Goal: Task Accomplishment & Management: Manage account settings

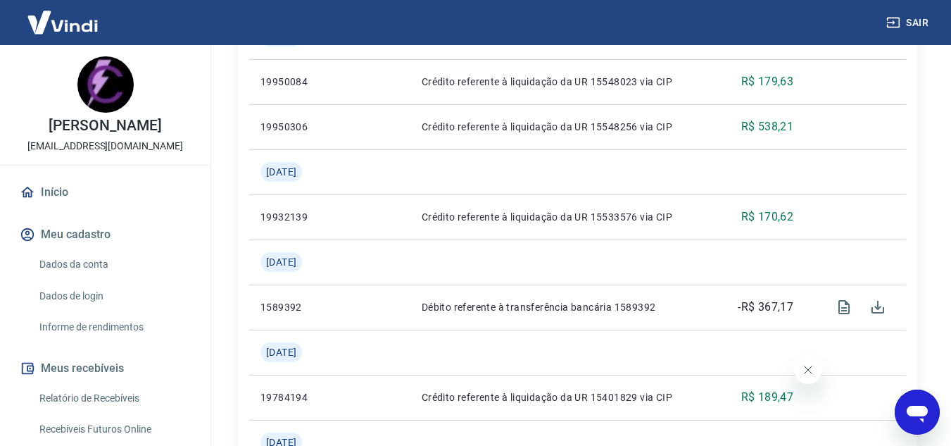
scroll to position [704, 0]
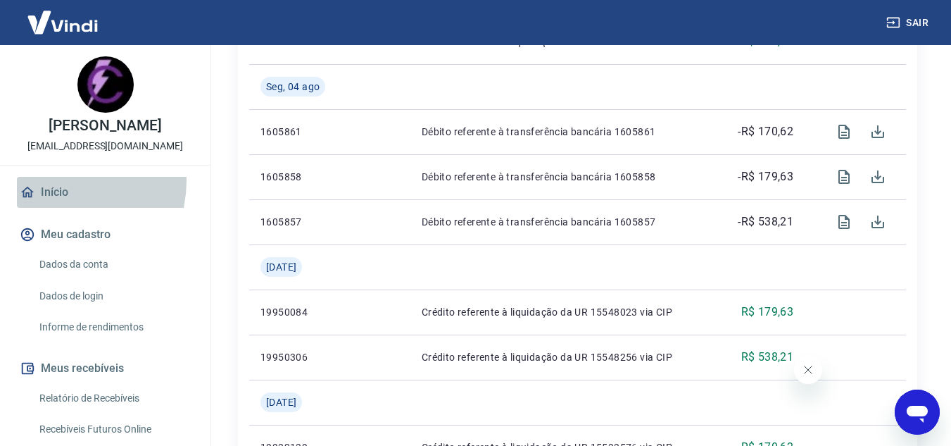
click at [62, 181] on link "Início" at bounding box center [105, 192] width 177 height 31
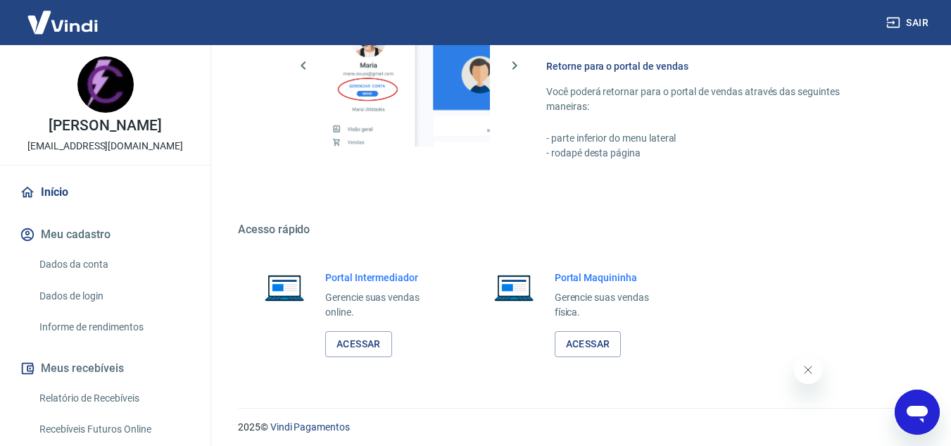
click at [342, 329] on div "Portal Intermediador Gerencie suas vendas online. Acessar" at bounding box center [383, 313] width 117 height 87
click at [345, 337] on link "Acessar" at bounding box center [358, 344] width 67 height 26
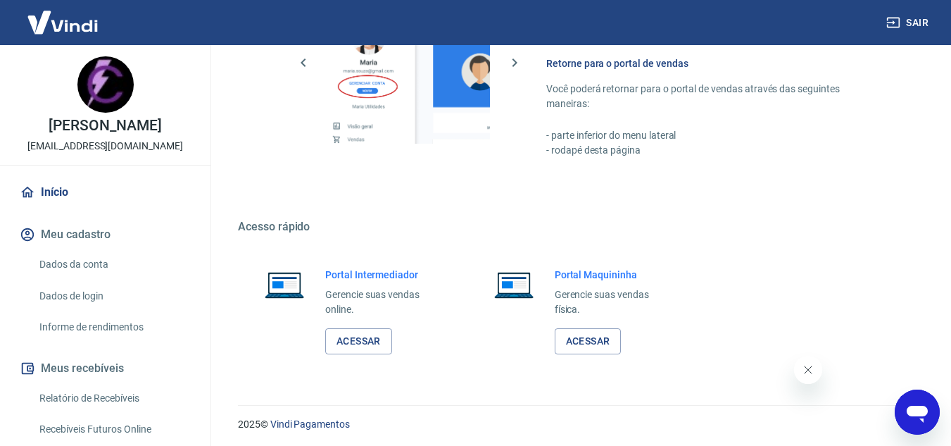
scroll to position [710, 0]
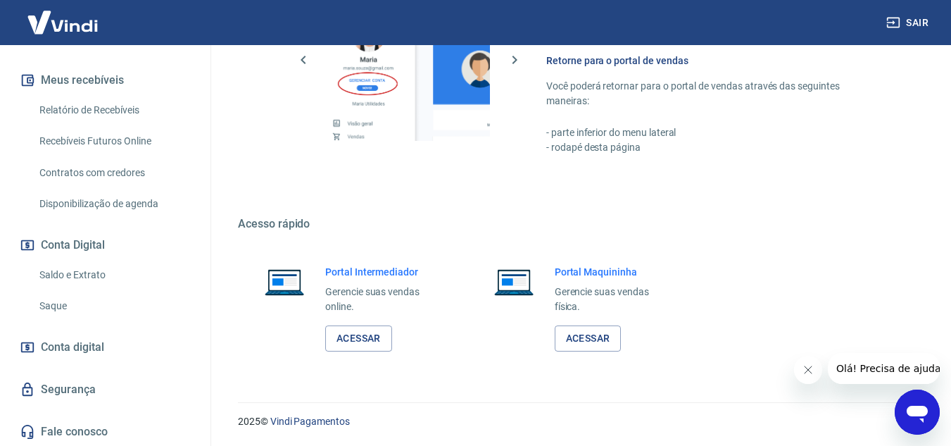
scroll to position [289, 0]
drag, startPoint x: 94, startPoint y: 341, endPoint x: 99, endPoint y: 356, distance: 15.8
click at [94, 341] on span "Conta digital" at bounding box center [72, 346] width 63 height 20
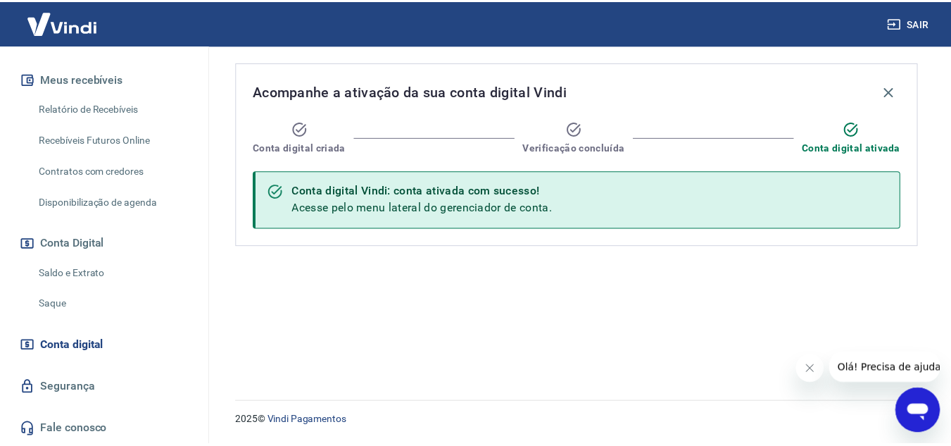
scroll to position [78, 0]
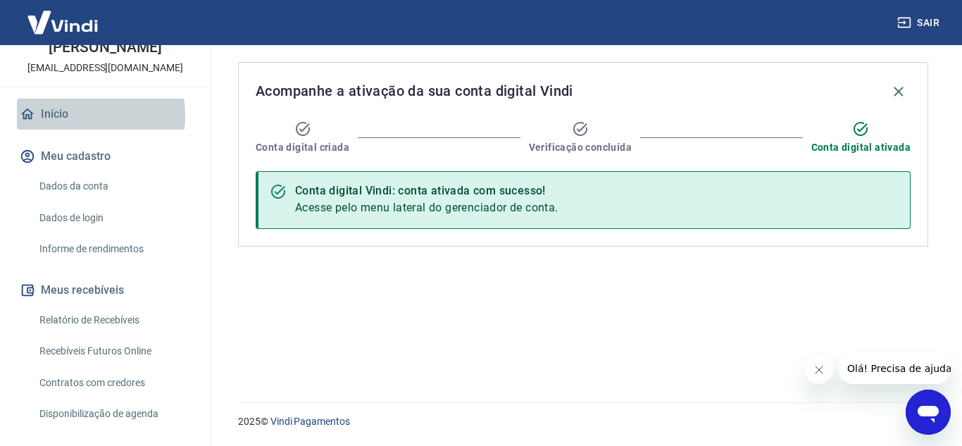
click at [61, 115] on link "Início" at bounding box center [105, 114] width 177 height 31
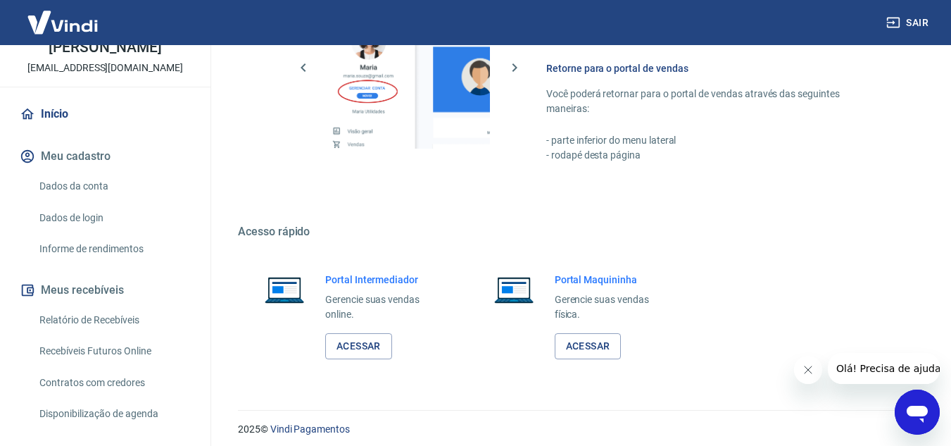
scroll to position [710, 0]
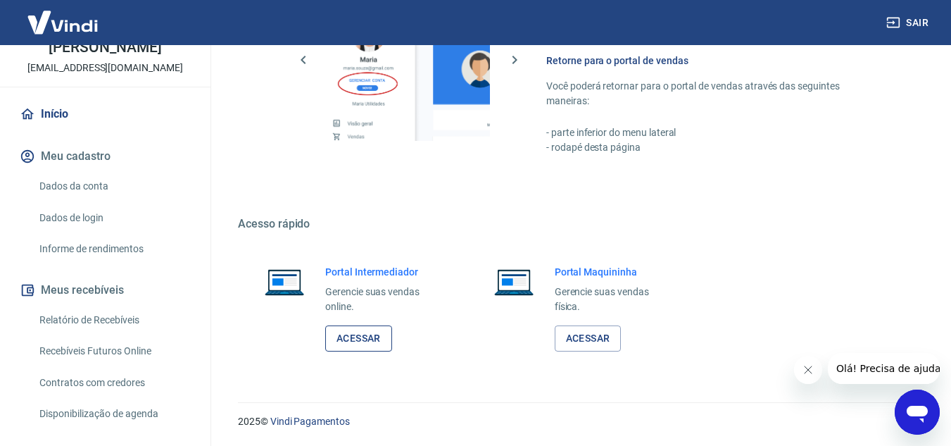
click at [382, 332] on link "Acessar" at bounding box center [358, 338] width 67 height 26
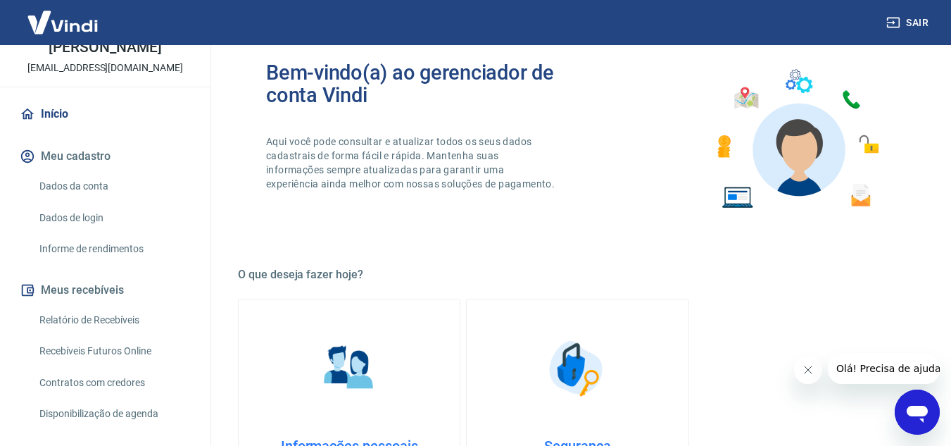
scroll to position [0, 0]
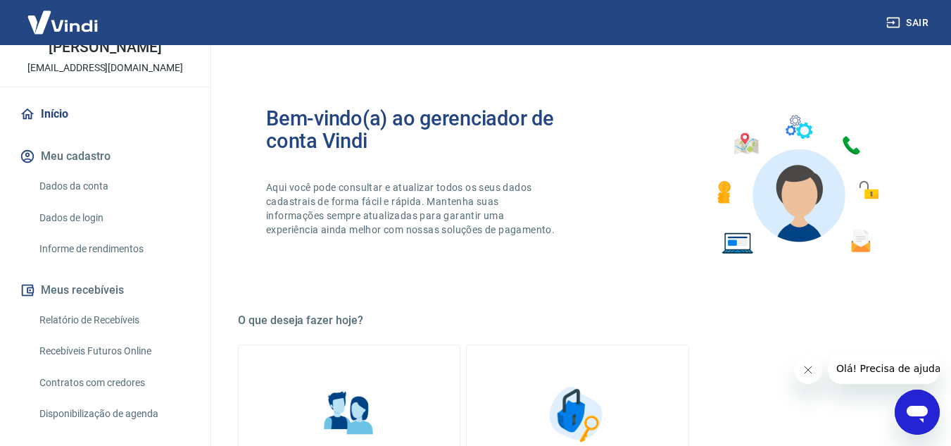
drag, startPoint x: 90, startPoint y: 316, endPoint x: 113, endPoint y: 360, distance: 49.4
click at [90, 316] on link "Relatório de Recebíveis" at bounding box center [114, 320] width 160 height 29
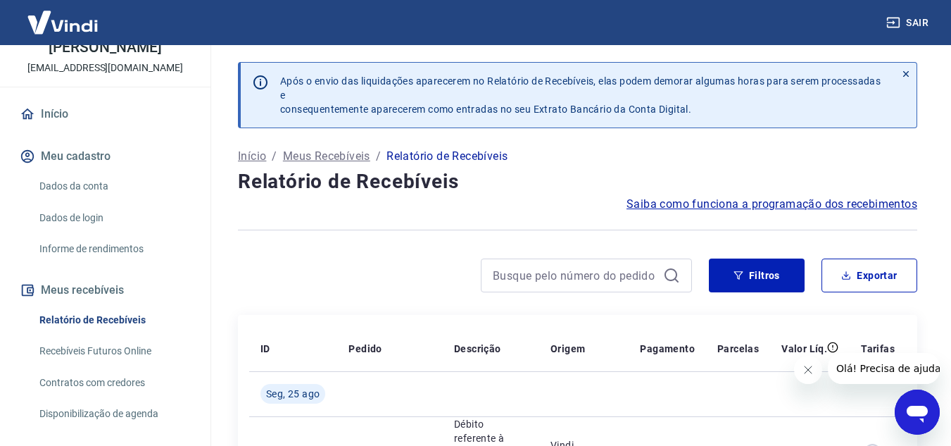
click at [113, 360] on link "Recebíveis Futuros Online" at bounding box center [114, 351] width 160 height 29
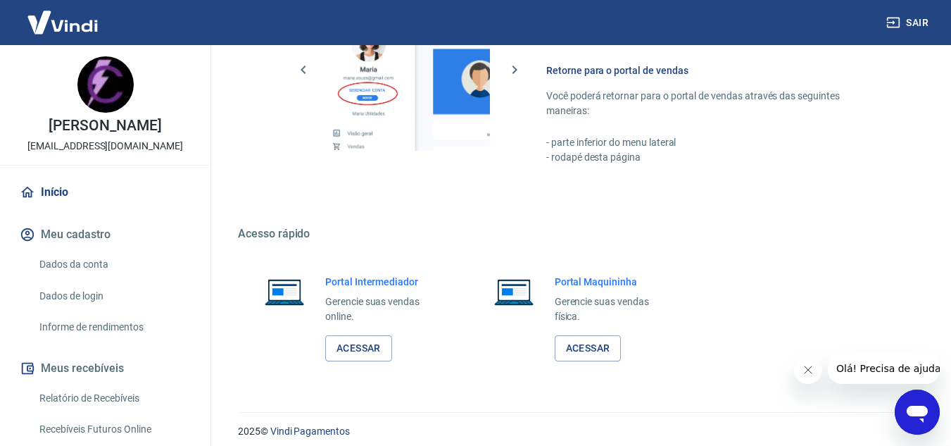
scroll to position [710, 0]
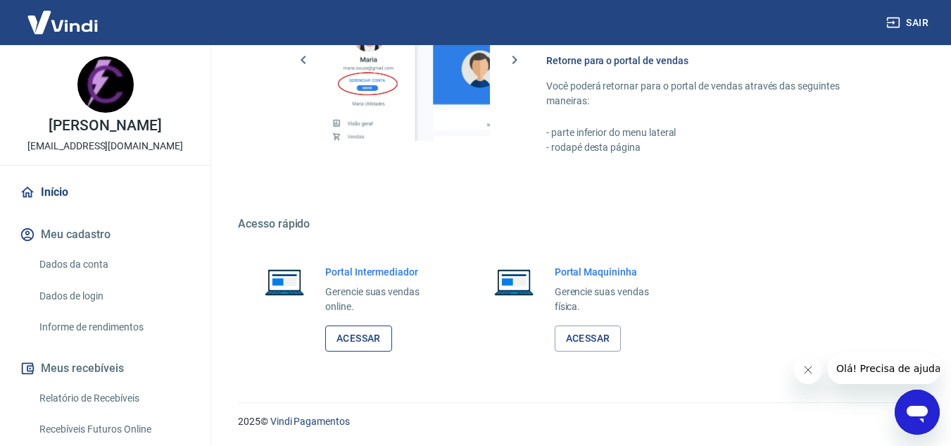
click at [367, 337] on link "Acessar" at bounding box center [358, 338] width 67 height 26
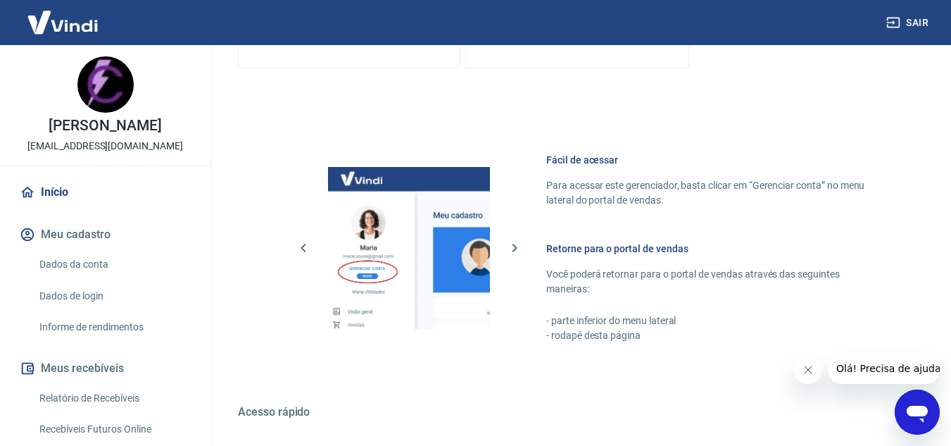
scroll to position [498, 0]
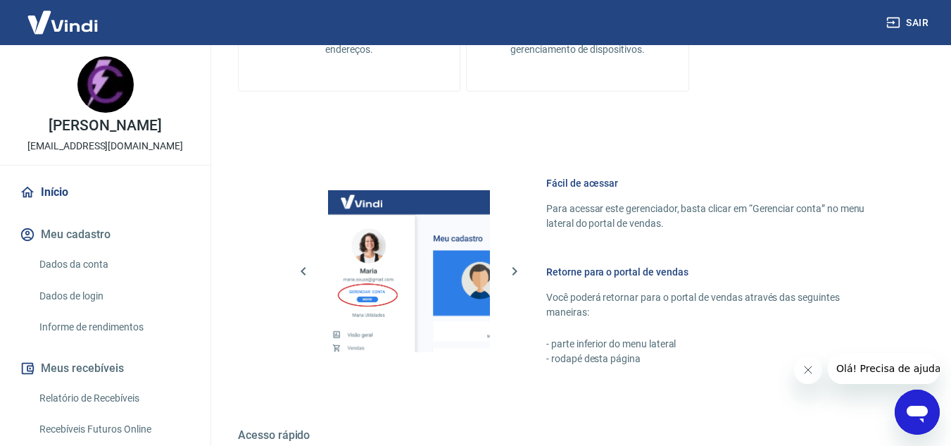
click at [99, 89] on img at bounding box center [105, 84] width 56 height 56
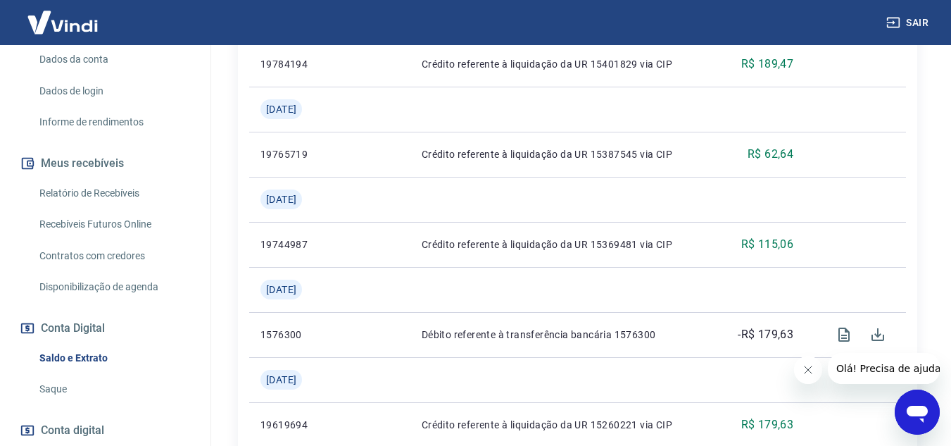
scroll to position [289, 0]
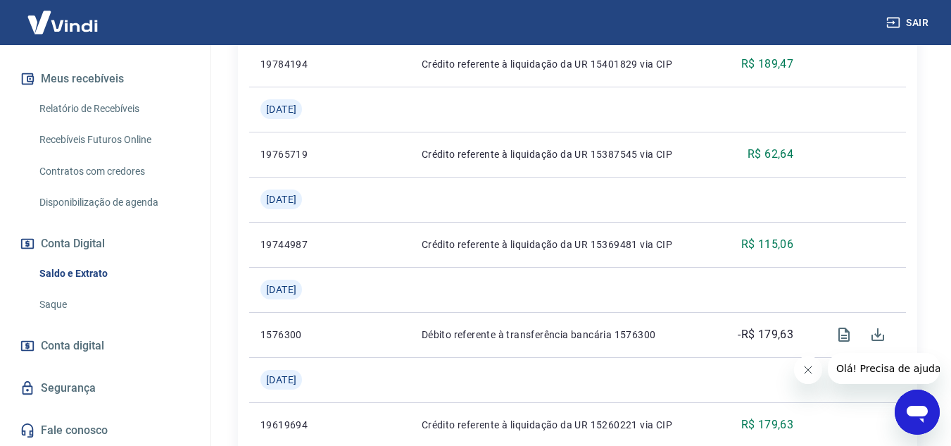
click at [65, 296] on link "Saque" at bounding box center [114, 304] width 160 height 29
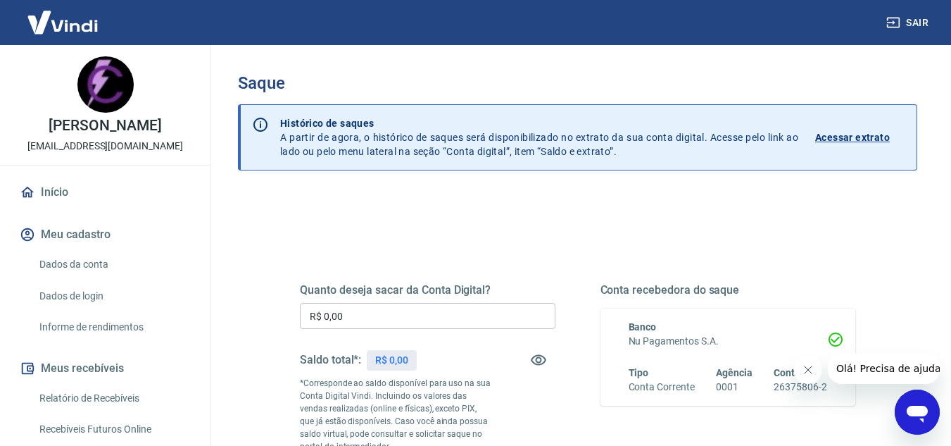
click at [60, 192] on link "Início" at bounding box center [105, 192] width 177 height 31
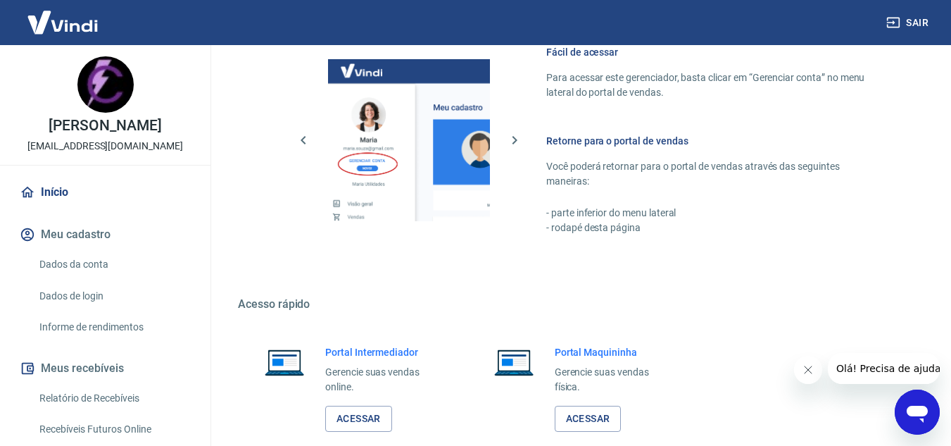
scroll to position [634, 0]
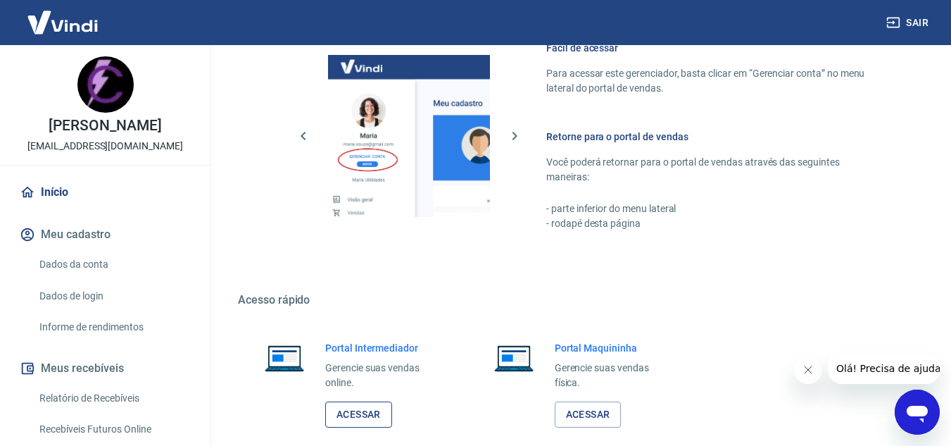
click at [385, 401] on link "Acessar" at bounding box center [358, 414] width 67 height 26
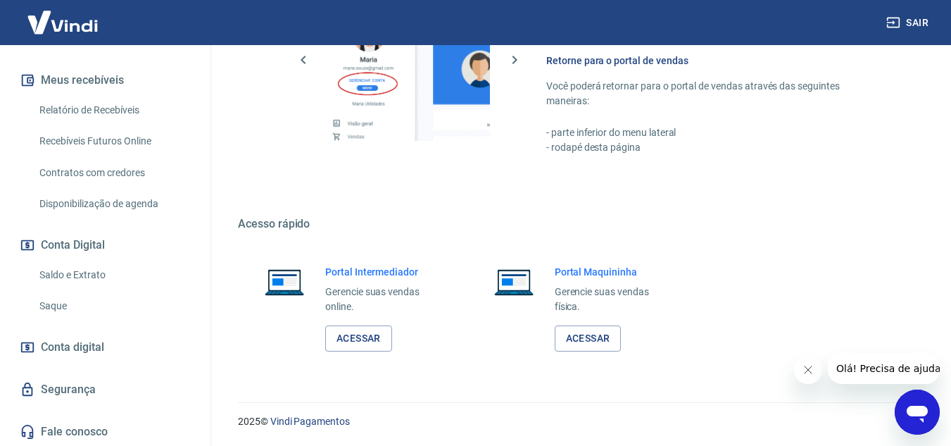
scroll to position [289, 0]
click at [75, 332] on link "Conta digital" at bounding box center [105, 345] width 177 height 31
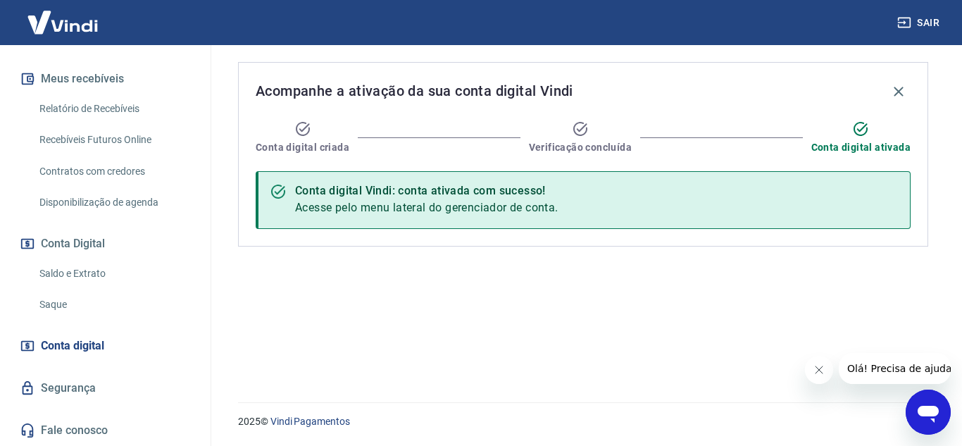
click at [69, 122] on div "Relatório de Recebíveis Recebíveis Futuros Online Contratos com credores Dispon…" at bounding box center [105, 155] width 177 height 122
click at [70, 108] on link "Relatório de Recebíveis" at bounding box center [114, 108] width 160 height 29
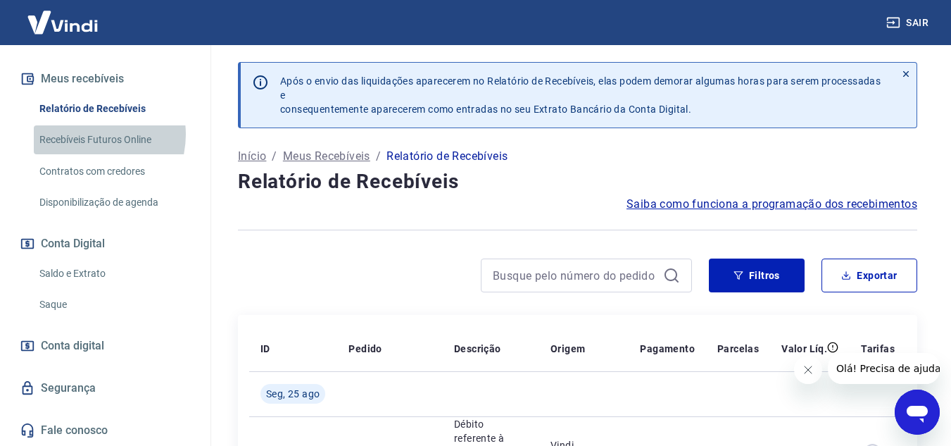
click at [89, 134] on link "Recebíveis Futuros Online" at bounding box center [114, 139] width 160 height 29
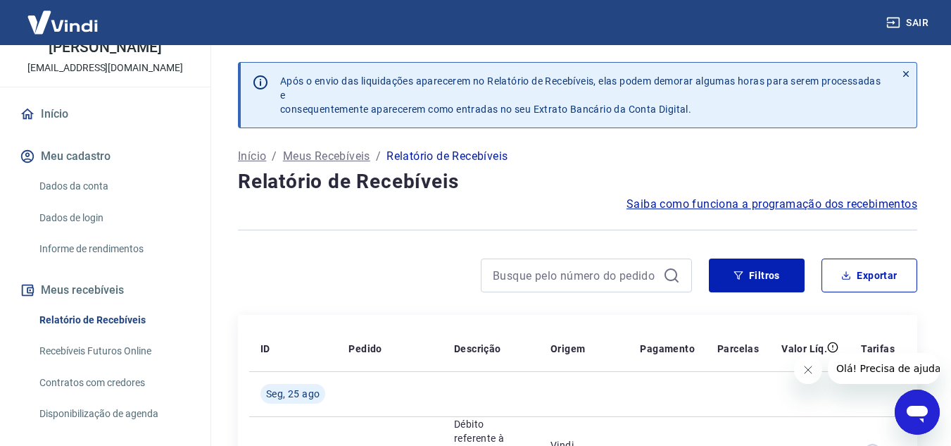
click at [90, 194] on link "Dados da conta" at bounding box center [114, 186] width 160 height 29
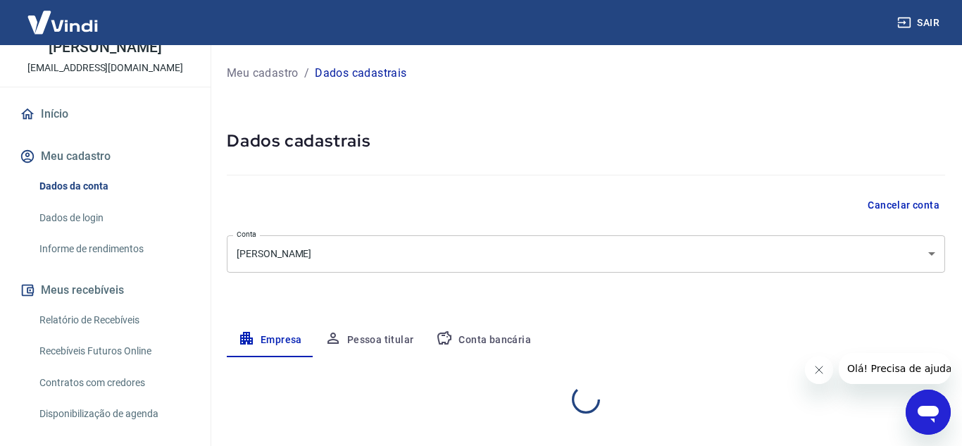
select select "RJ"
select select "business"
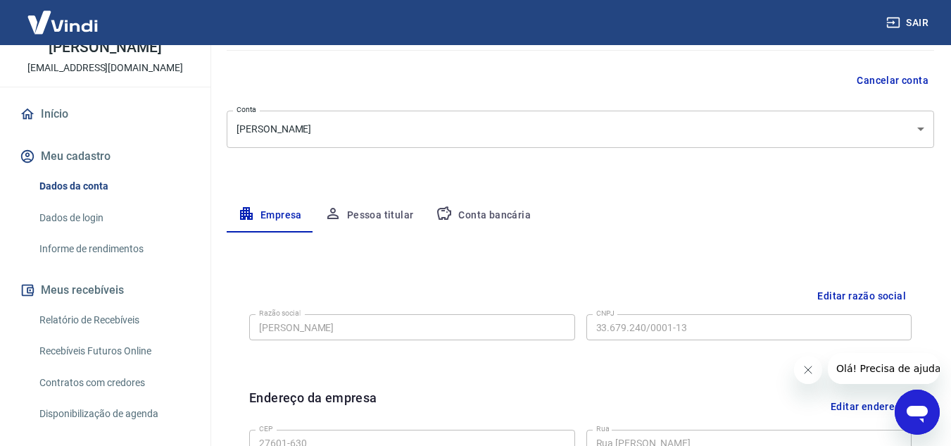
scroll to position [211, 0]
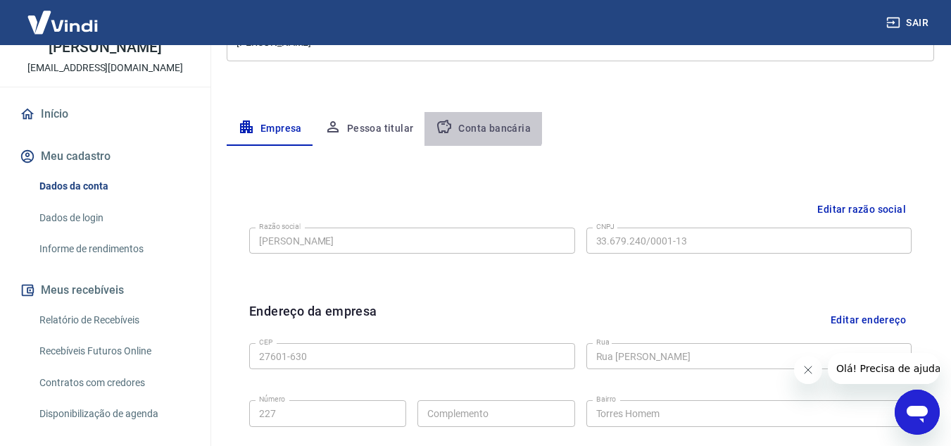
click at [475, 121] on button "Conta bancária" at bounding box center [484, 129] width 118 height 34
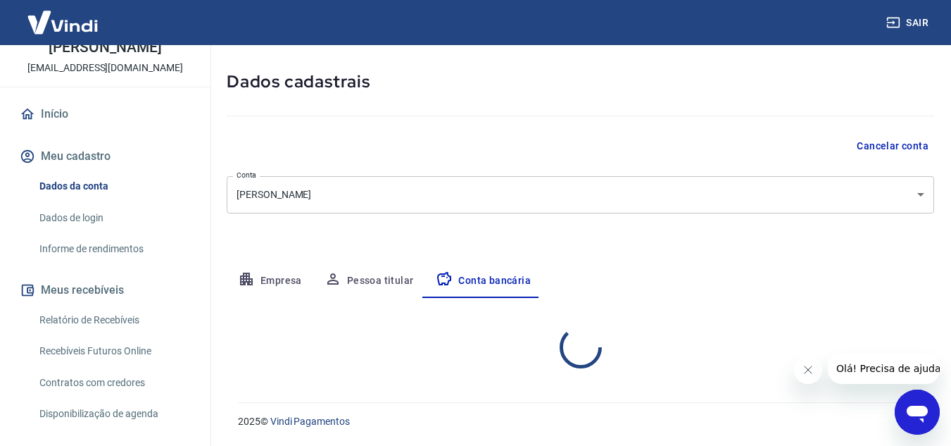
select select "1"
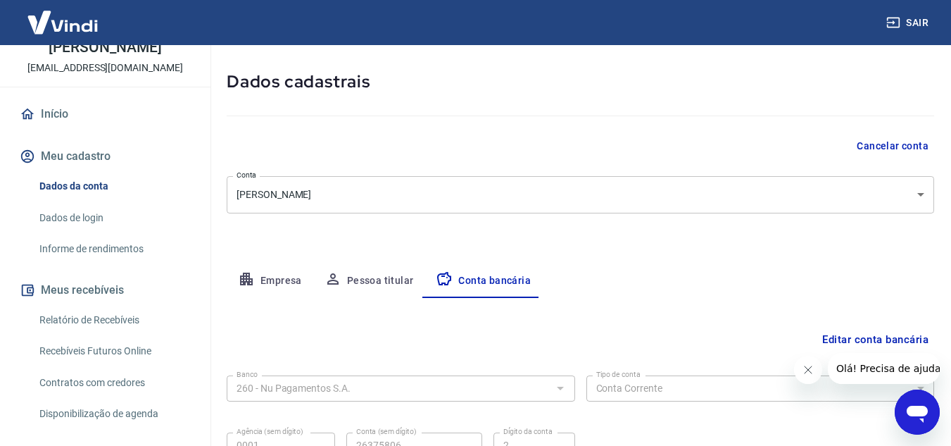
scroll to position [196, 0]
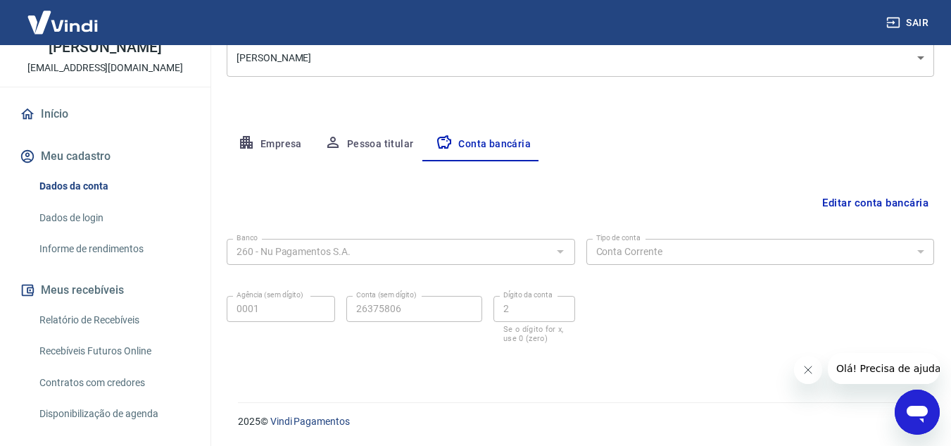
click at [349, 268] on div "Banco 260 - Nu Pagamentos S.A. Banco Tipo de conta Conta Corrente Conta Poupanç…" at bounding box center [581, 289] width 708 height 113
click at [355, 144] on button "Pessoa titular" at bounding box center [369, 144] width 112 height 34
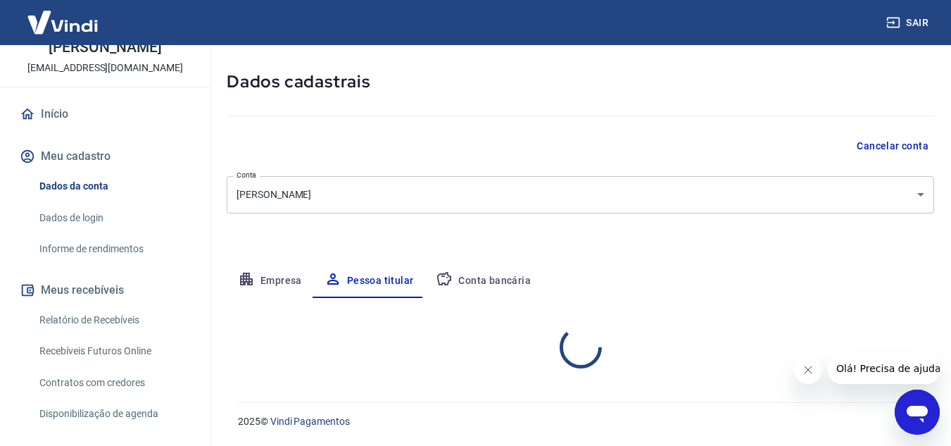
scroll to position [118, 0]
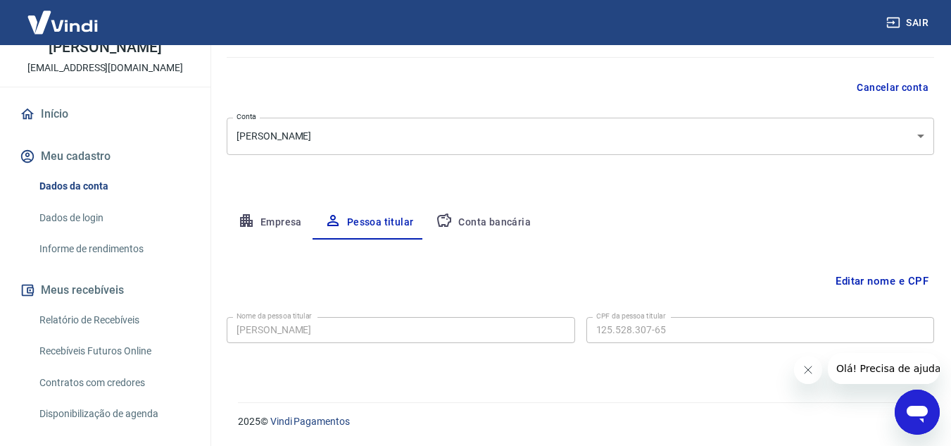
click at [269, 204] on div "Meu cadastro / Dados cadastrais Dados cadastrais Cancelar conta Conta DAYANA C …" at bounding box center [580, 156] width 741 height 458
click at [277, 228] on button "Empresa" at bounding box center [270, 223] width 87 height 34
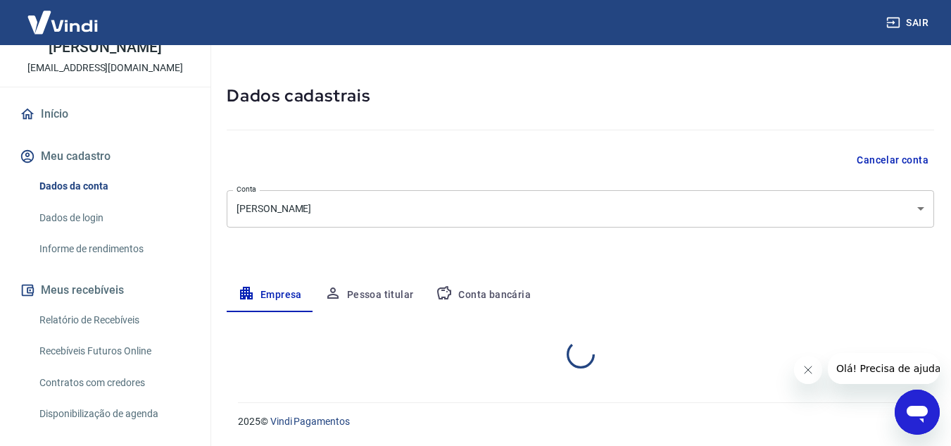
select select "RJ"
select select "business"
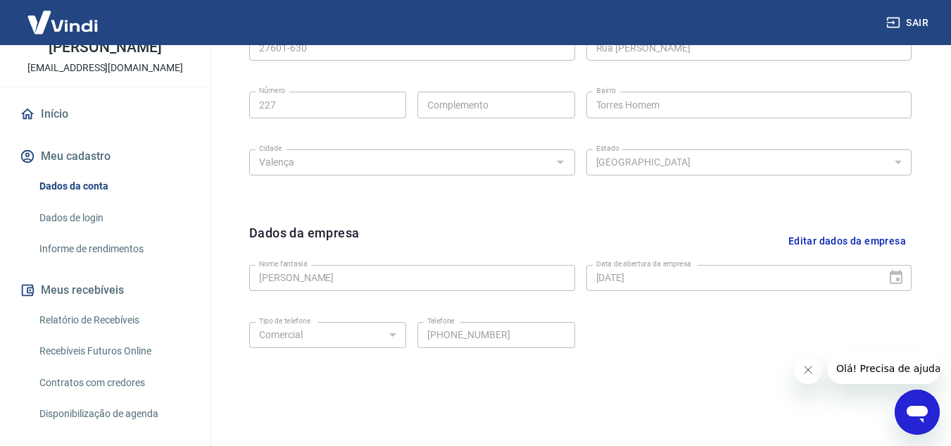
scroll to position [570, 0]
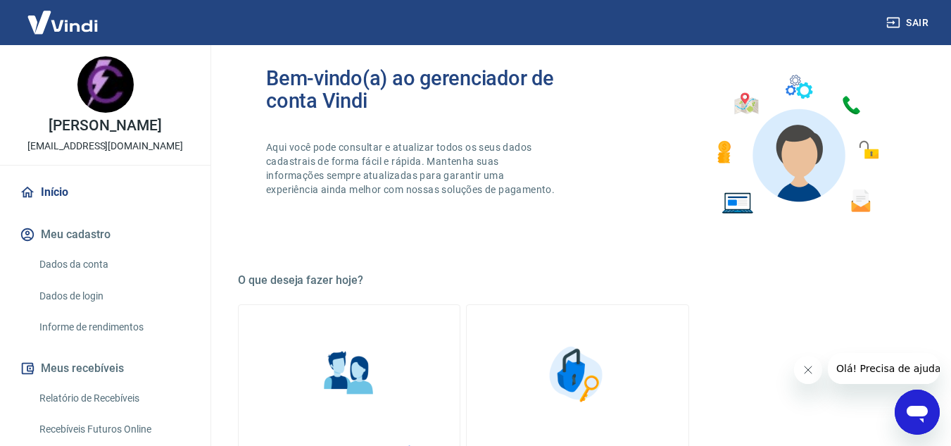
scroll to position [70, 0]
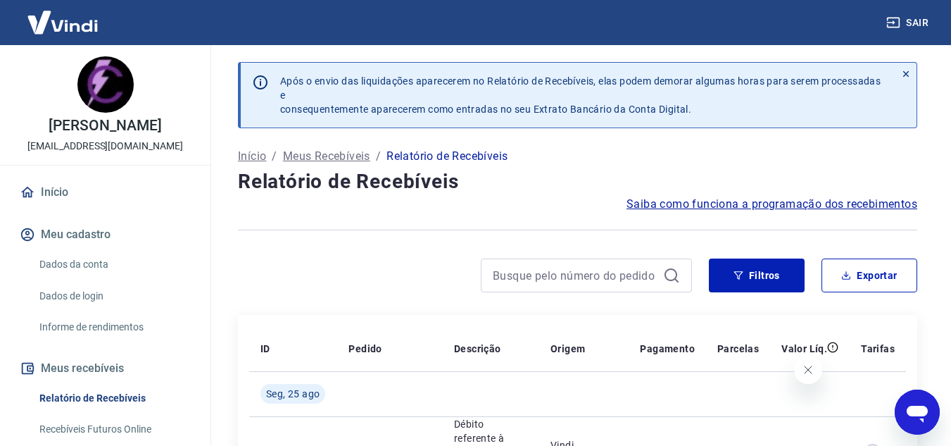
click at [768, 201] on span "Saiba como funciona a programação dos recebimentos" at bounding box center [772, 204] width 291 height 17
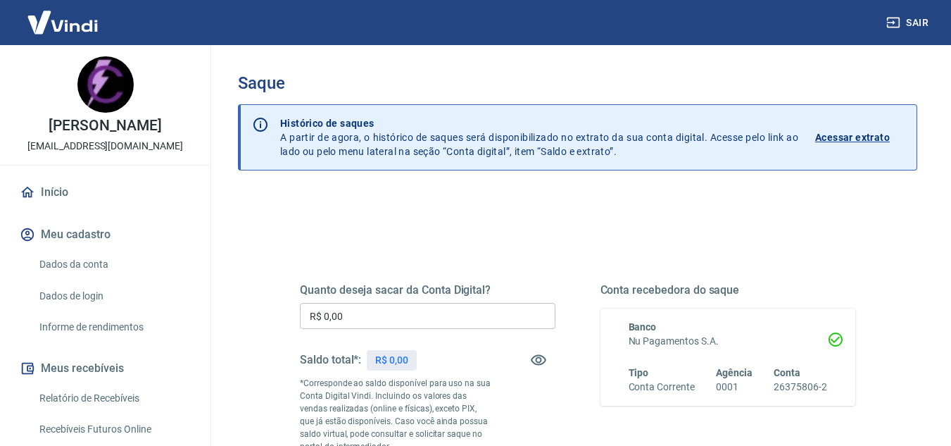
click at [365, 325] on input "R$ 0,00" at bounding box center [428, 316] width 256 height 26
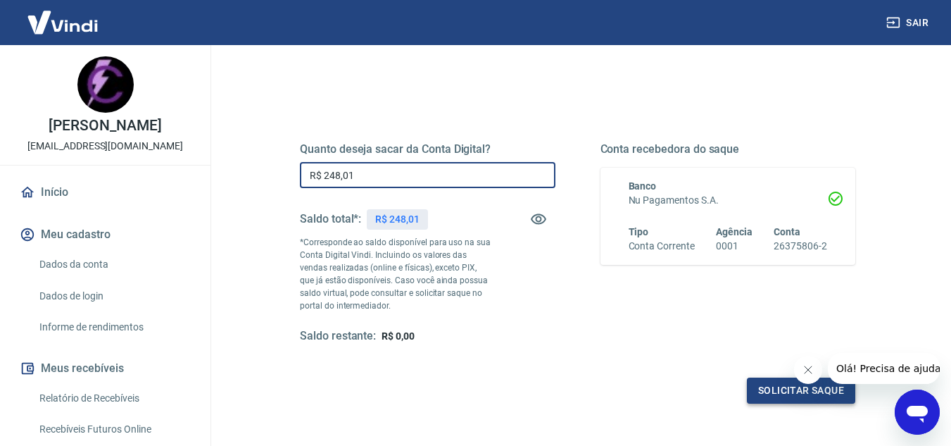
type input "R$ 248,01"
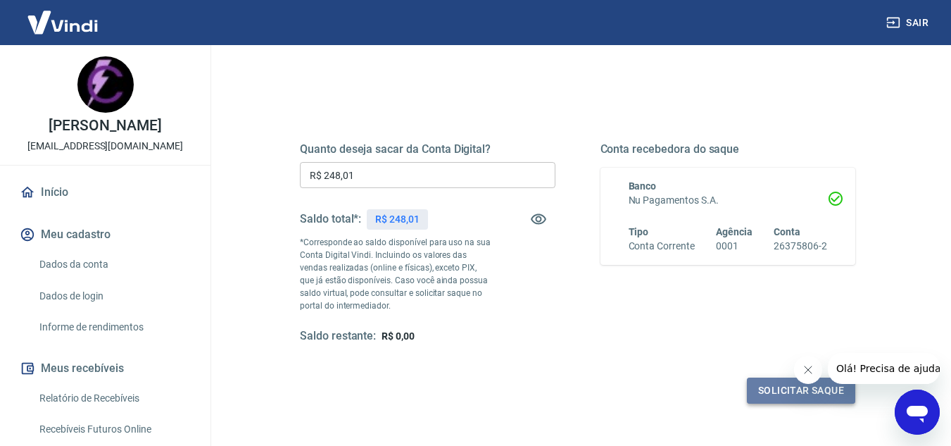
click at [767, 394] on button "Solicitar saque" at bounding box center [801, 390] width 108 height 26
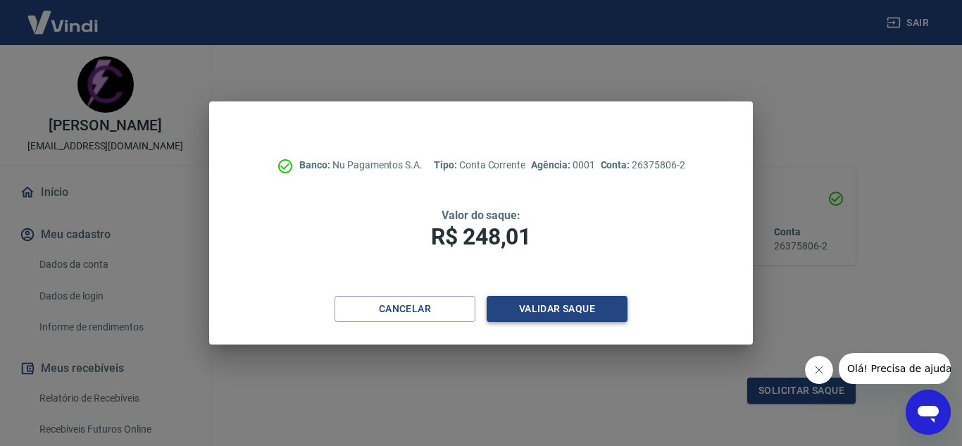
click at [505, 313] on button "Validar saque" at bounding box center [556, 309] width 141 height 26
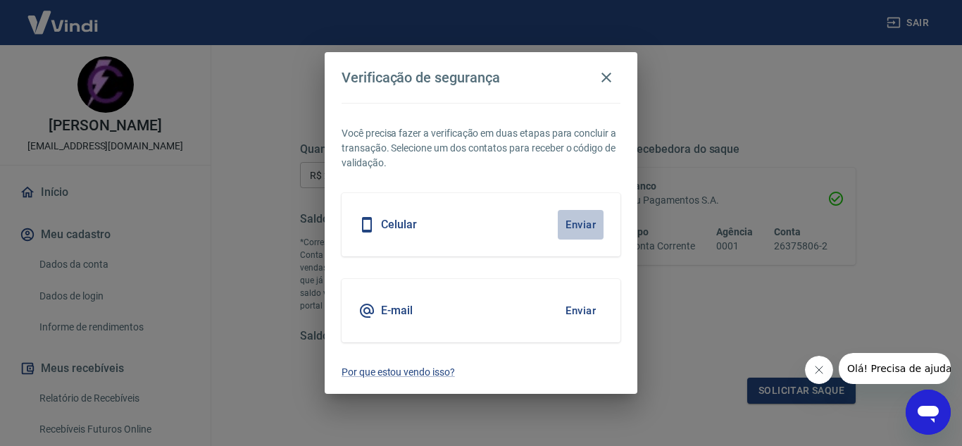
click at [593, 213] on button "Enviar" at bounding box center [581, 225] width 46 height 30
click at [584, 322] on button "Enviar" at bounding box center [581, 311] width 46 height 30
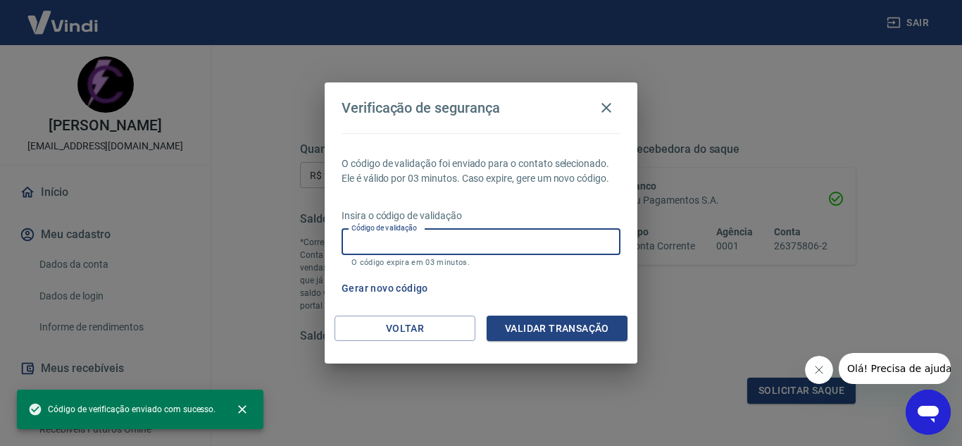
click at [429, 236] on div "Código de validação Código de validação O código expira em 03 minutos." at bounding box center [480, 248] width 279 height 38
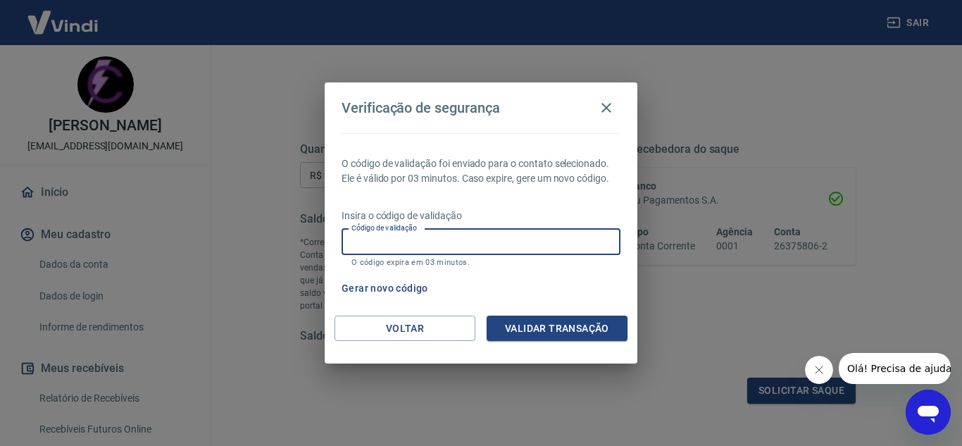
click at [400, 287] on button "Gerar novo código" at bounding box center [385, 288] width 98 height 26
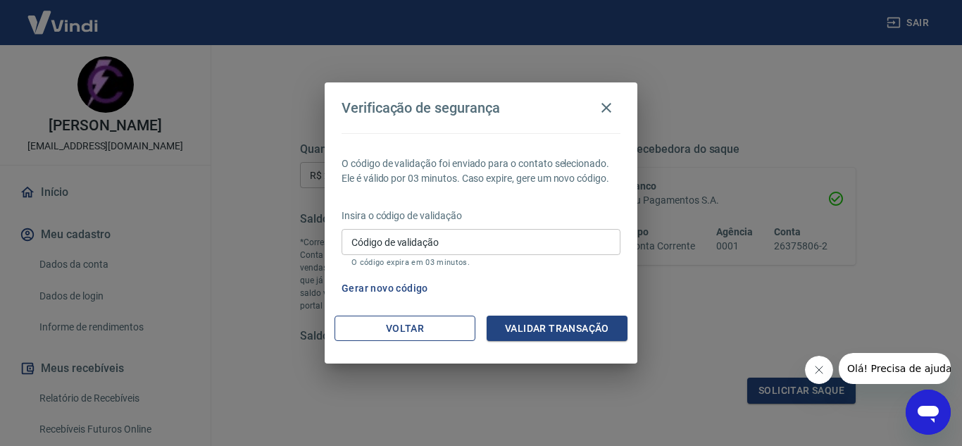
click at [394, 328] on button "Voltar" at bounding box center [404, 328] width 141 height 26
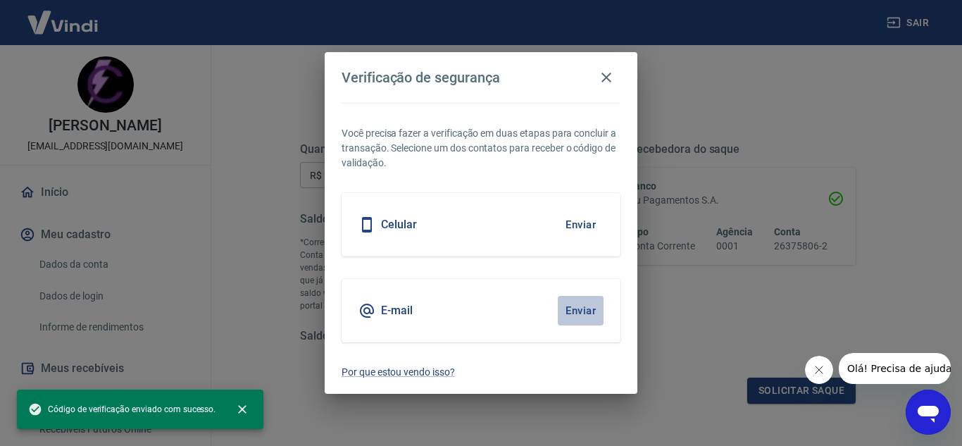
click at [572, 306] on button "Enviar" at bounding box center [581, 311] width 46 height 30
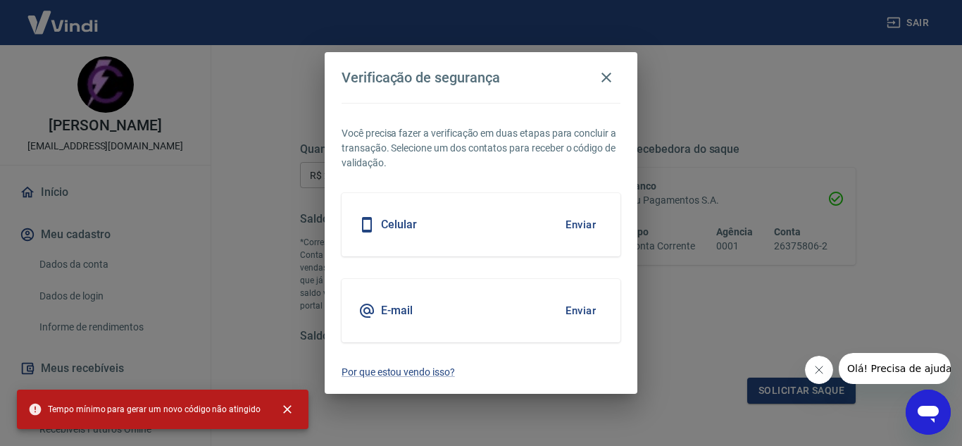
click at [572, 313] on button "Enviar" at bounding box center [581, 311] width 46 height 30
click at [575, 199] on div "Celular Enviar" at bounding box center [480, 224] width 279 height 63
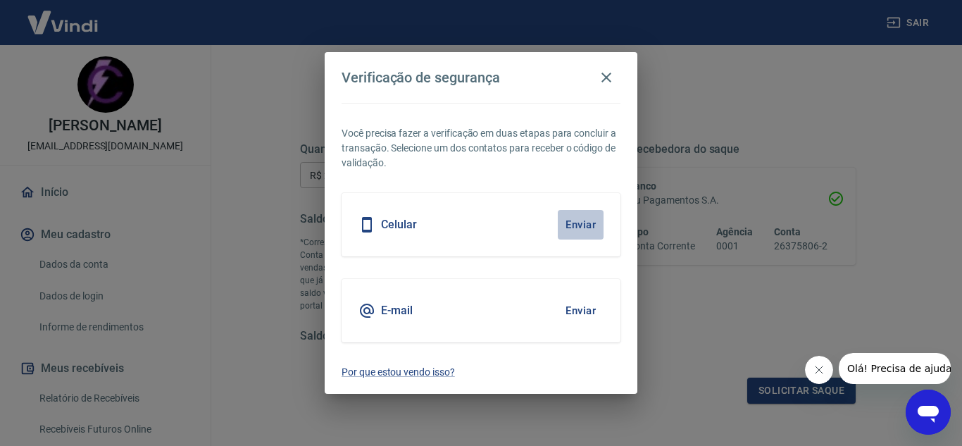
click at [575, 217] on button "Enviar" at bounding box center [581, 225] width 46 height 30
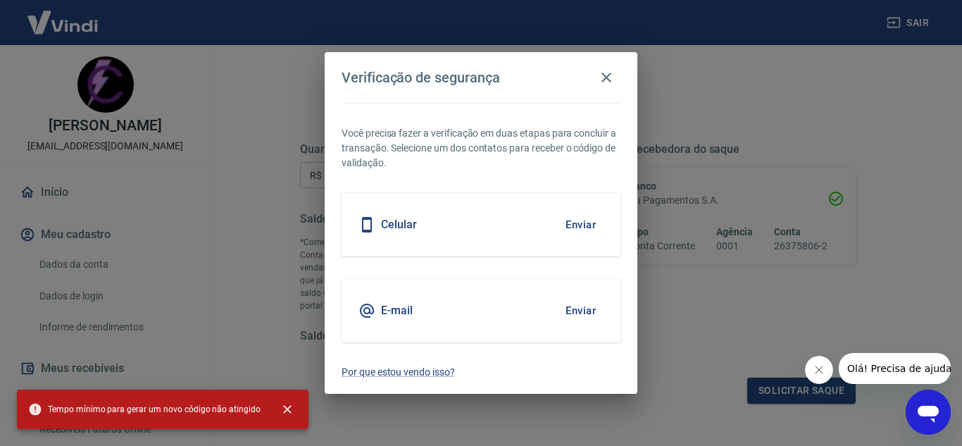
click at [201, 125] on div "Verificação de segurança Você precisa fazer a verificação em duas etapas para c…" at bounding box center [481, 223] width 962 height 446
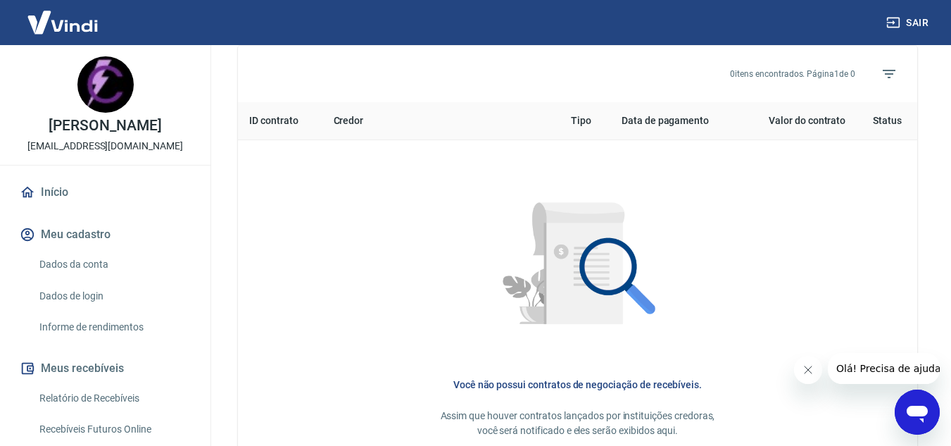
scroll to position [254, 0]
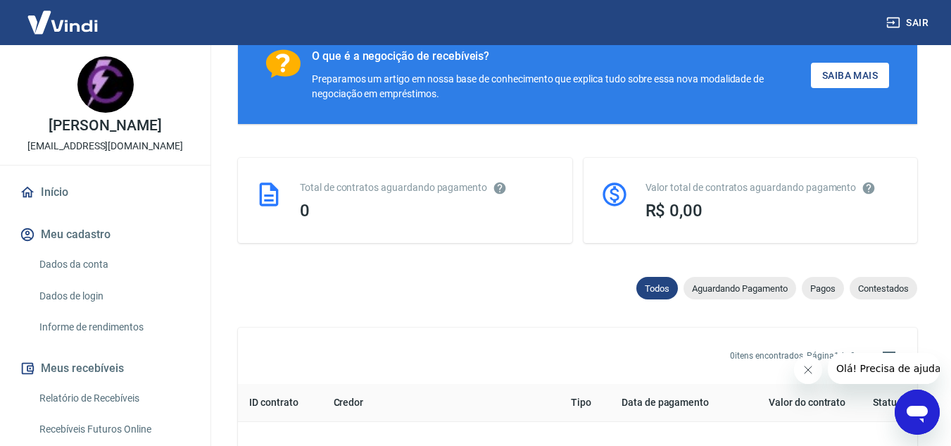
click at [68, 30] on img at bounding box center [63, 22] width 92 height 43
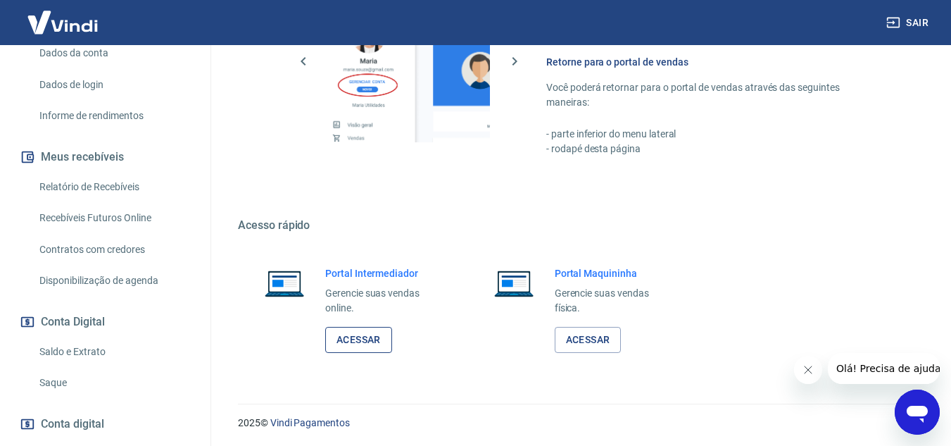
scroll to position [710, 0]
click at [380, 342] on link "Acessar" at bounding box center [358, 338] width 67 height 26
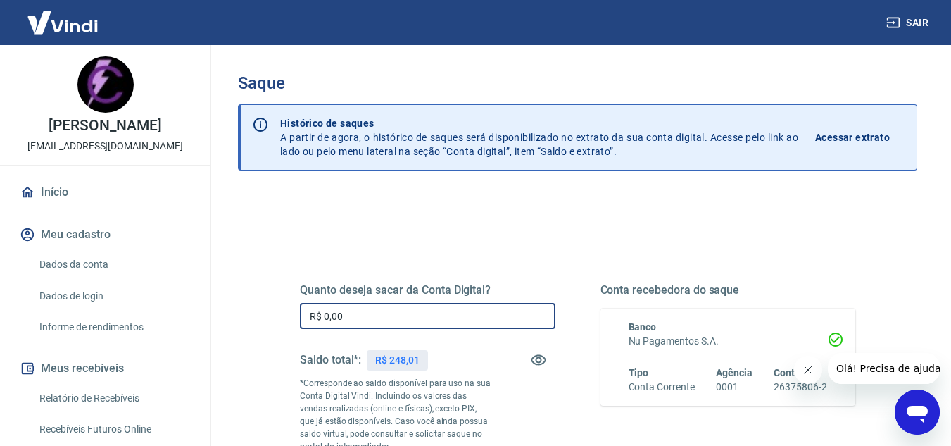
click at [444, 304] on input "R$ 0,00" at bounding box center [428, 316] width 256 height 26
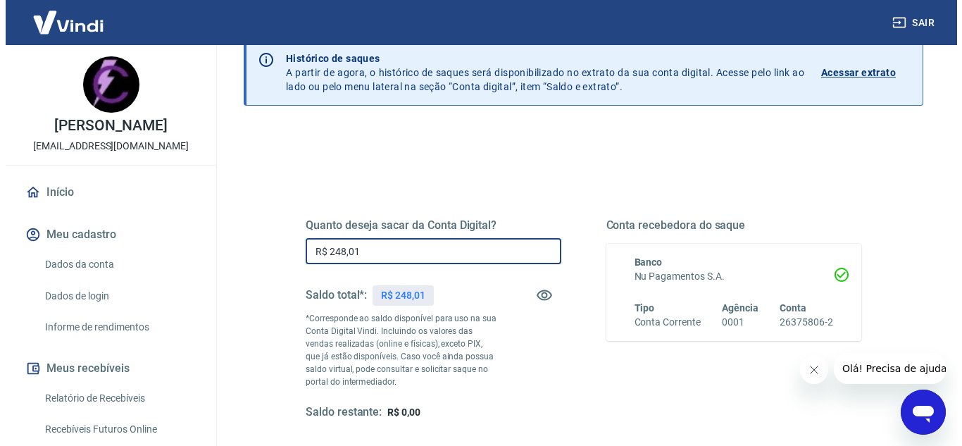
scroll to position [141, 0]
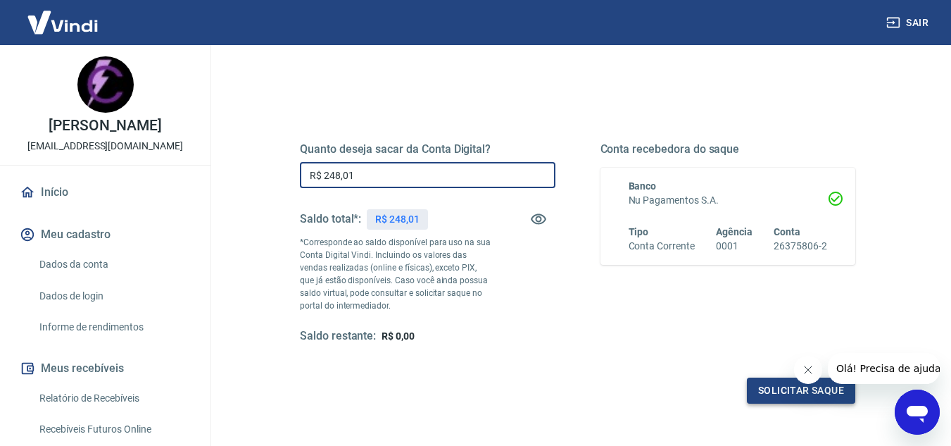
type input "R$ 248,01"
click at [760, 390] on button "Solicitar saque" at bounding box center [801, 390] width 108 height 26
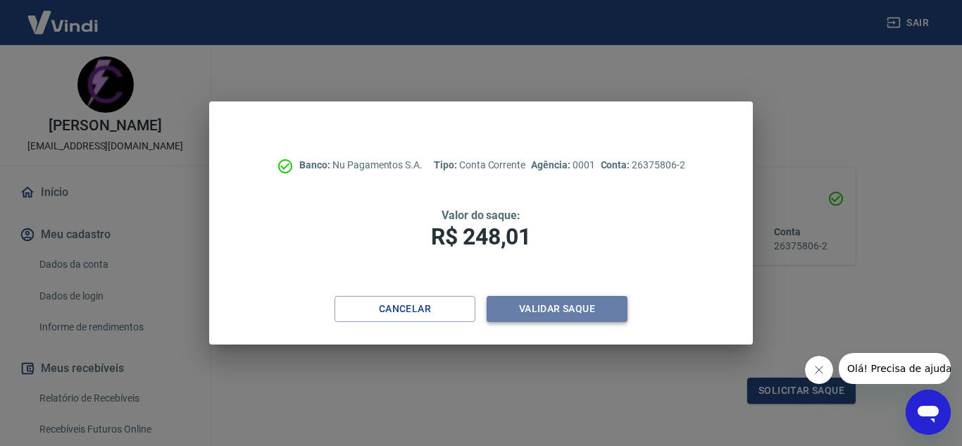
click at [556, 305] on button "Validar saque" at bounding box center [556, 309] width 141 height 26
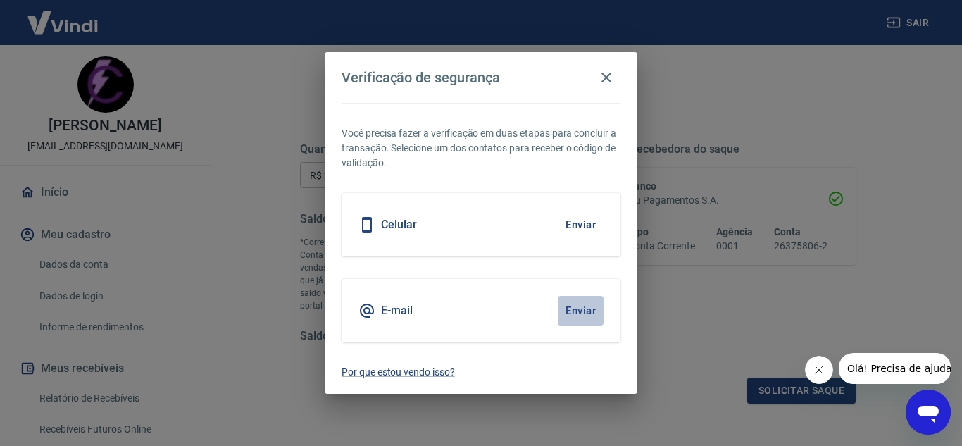
click at [580, 306] on button "Enviar" at bounding box center [581, 311] width 46 height 30
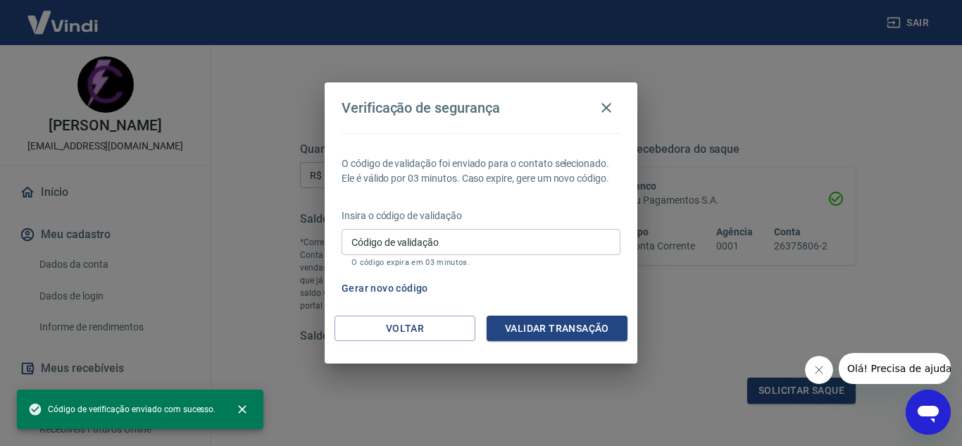
click at [493, 244] on input "Código de validação" at bounding box center [480, 242] width 279 height 26
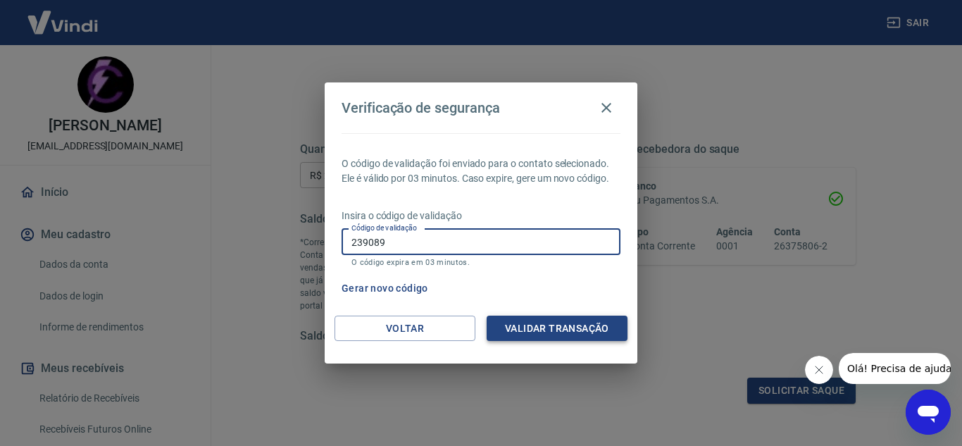
type input "239089"
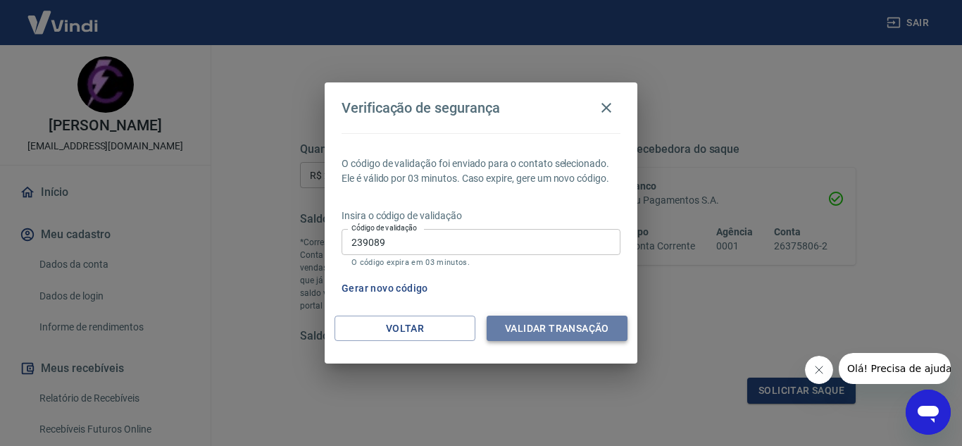
click at [548, 334] on button "Validar transação" at bounding box center [556, 328] width 141 height 26
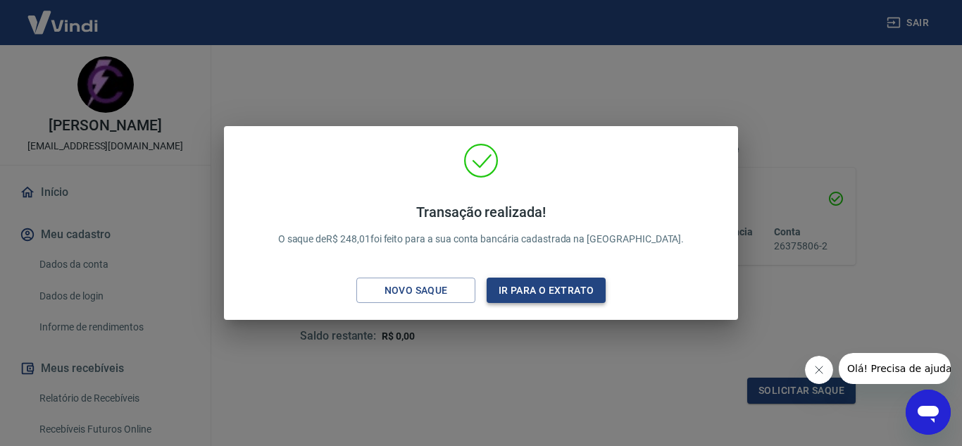
click at [543, 293] on button "Ir para o extrato" at bounding box center [545, 290] width 119 height 26
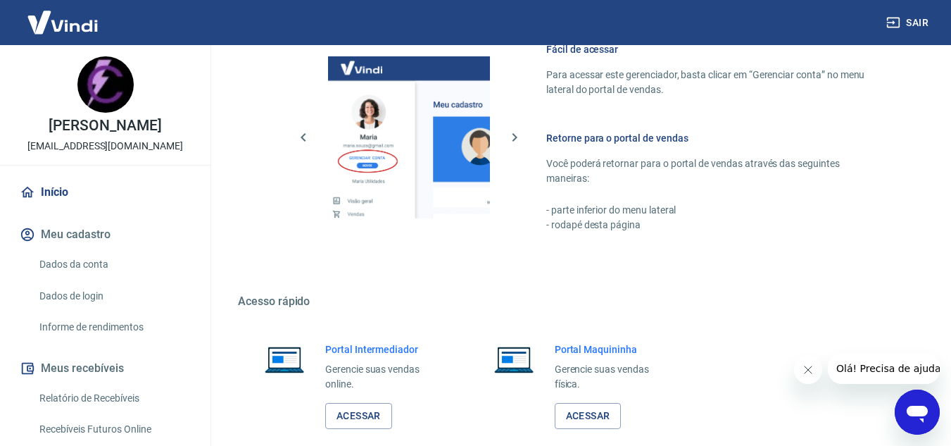
scroll to position [710, 0]
